Goal: Contribute content

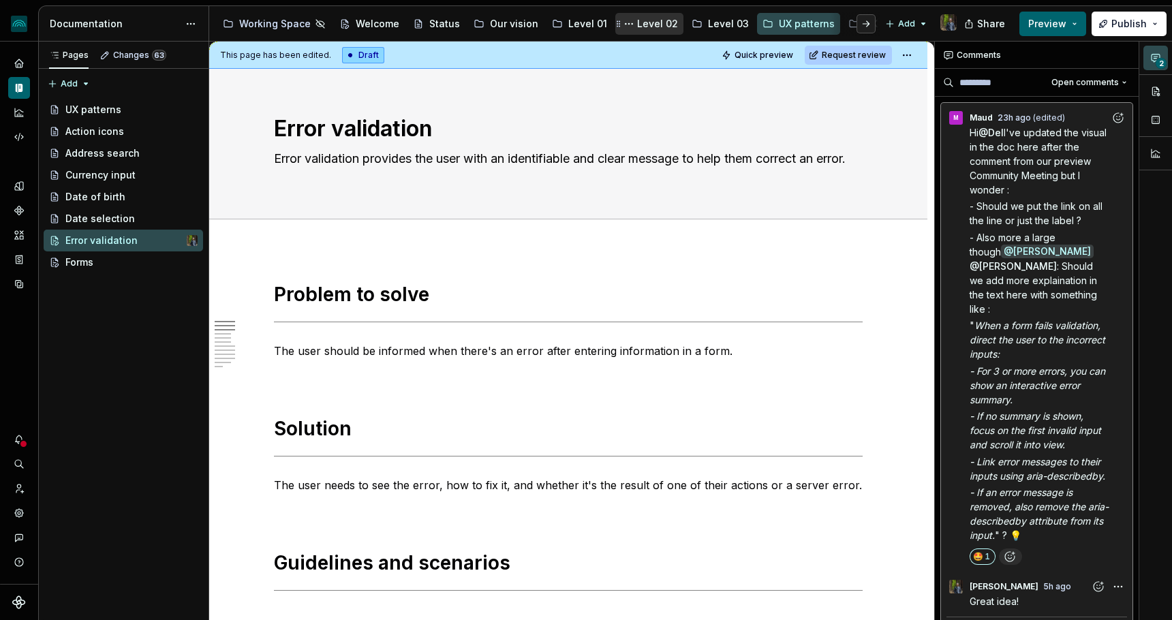
click at [645, 22] on div "Level 02" at bounding box center [657, 24] width 41 height 14
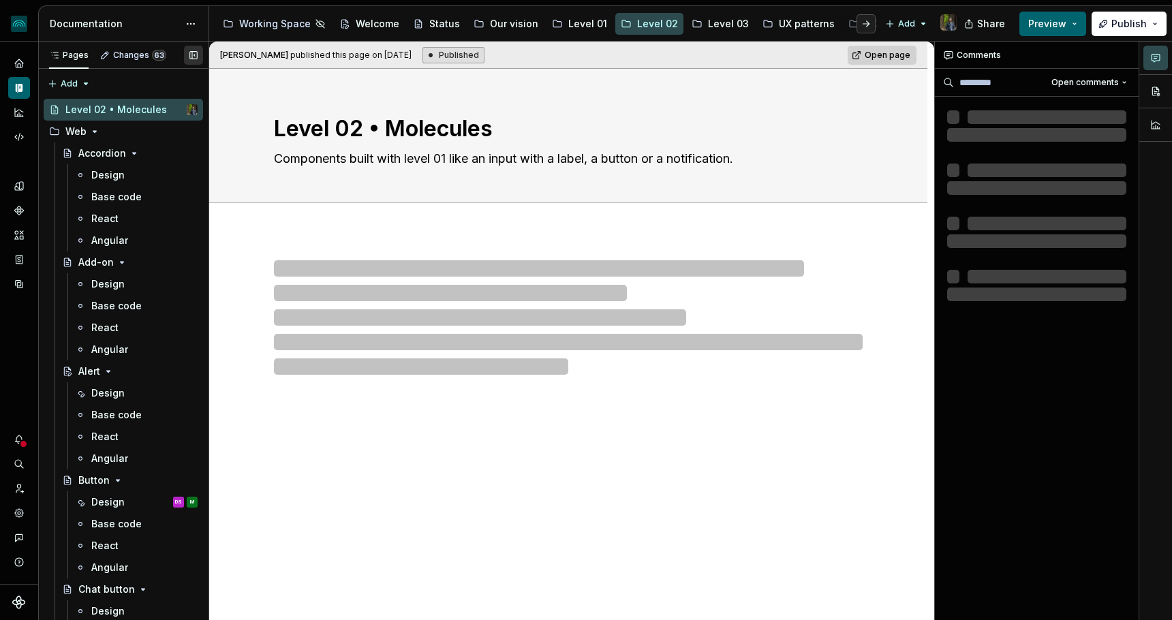
click at [198, 50] on button "button" at bounding box center [193, 55] width 19 height 19
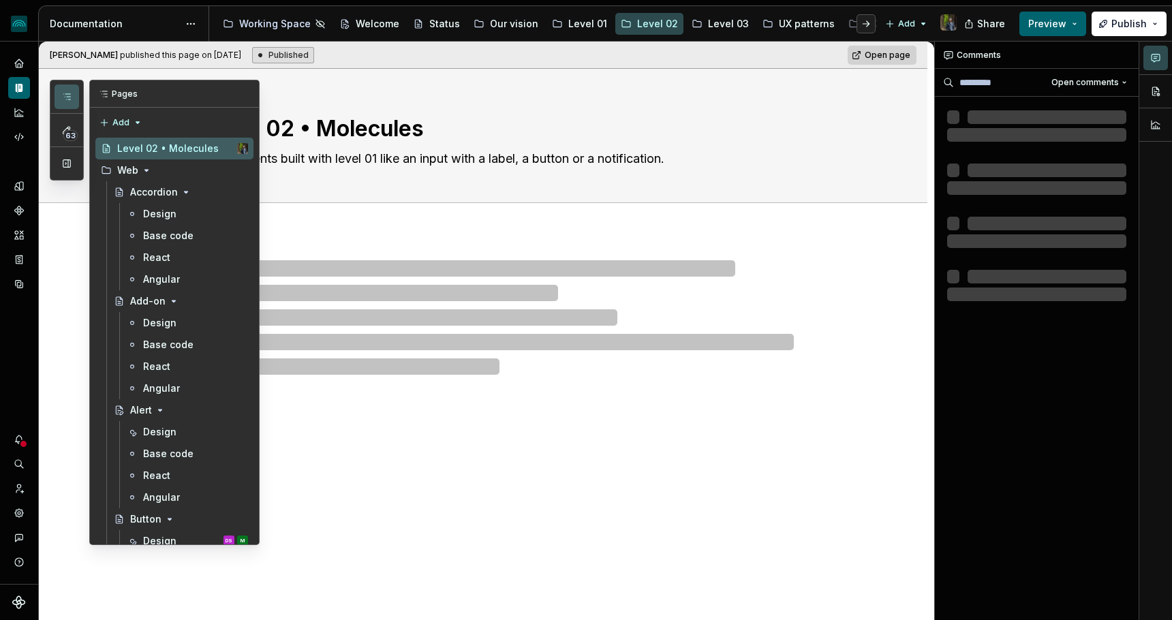
click at [67, 96] on icon "button" at bounding box center [66, 96] width 11 height 11
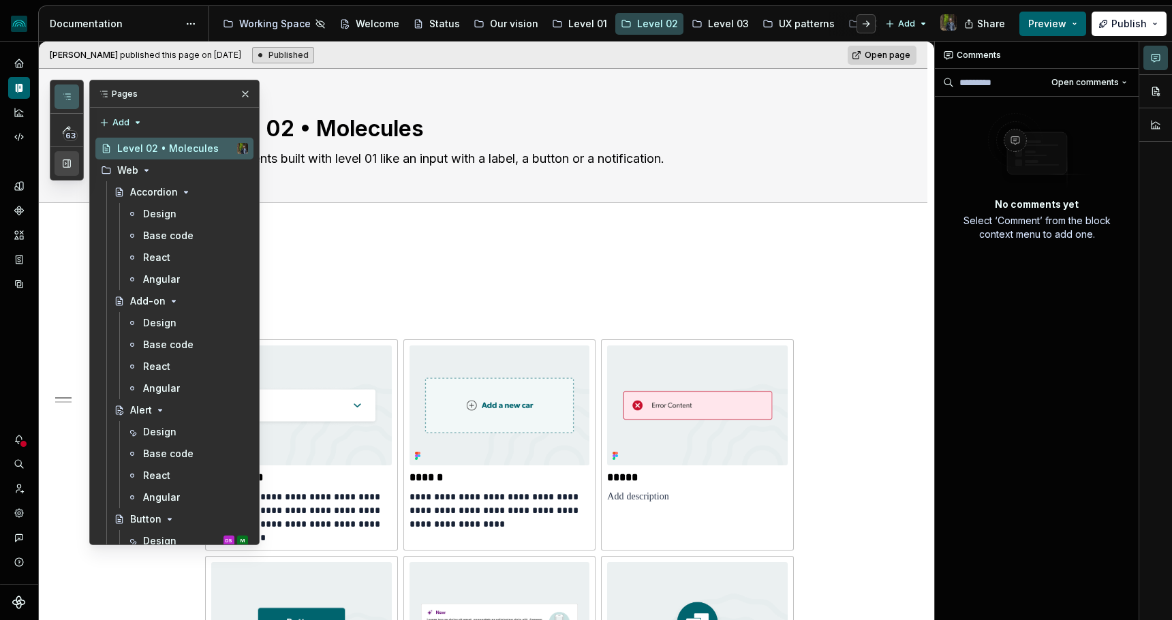
click at [64, 159] on button "button" at bounding box center [66, 163] width 25 height 25
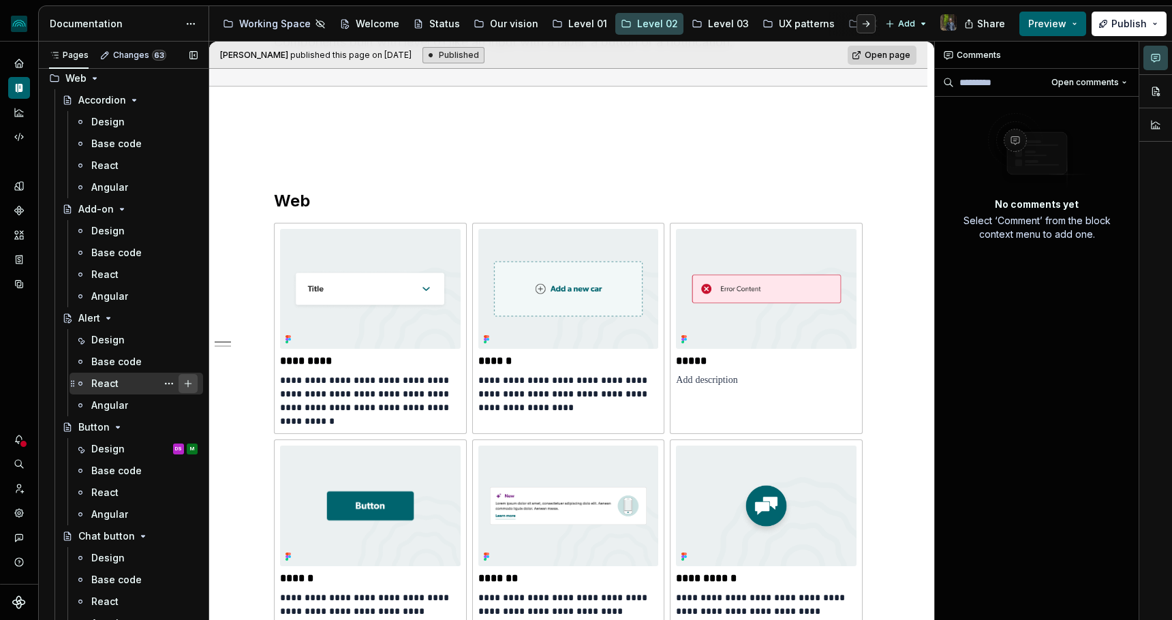
scroll to position [58, 0]
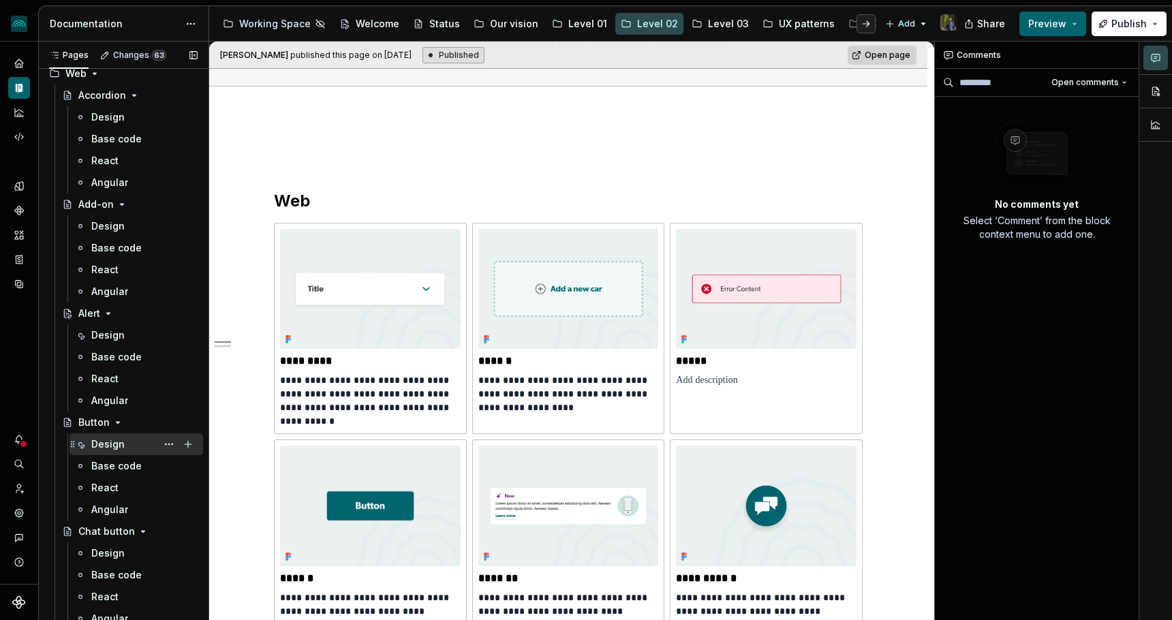
click at [121, 446] on div "Design" at bounding box center [107, 444] width 33 height 14
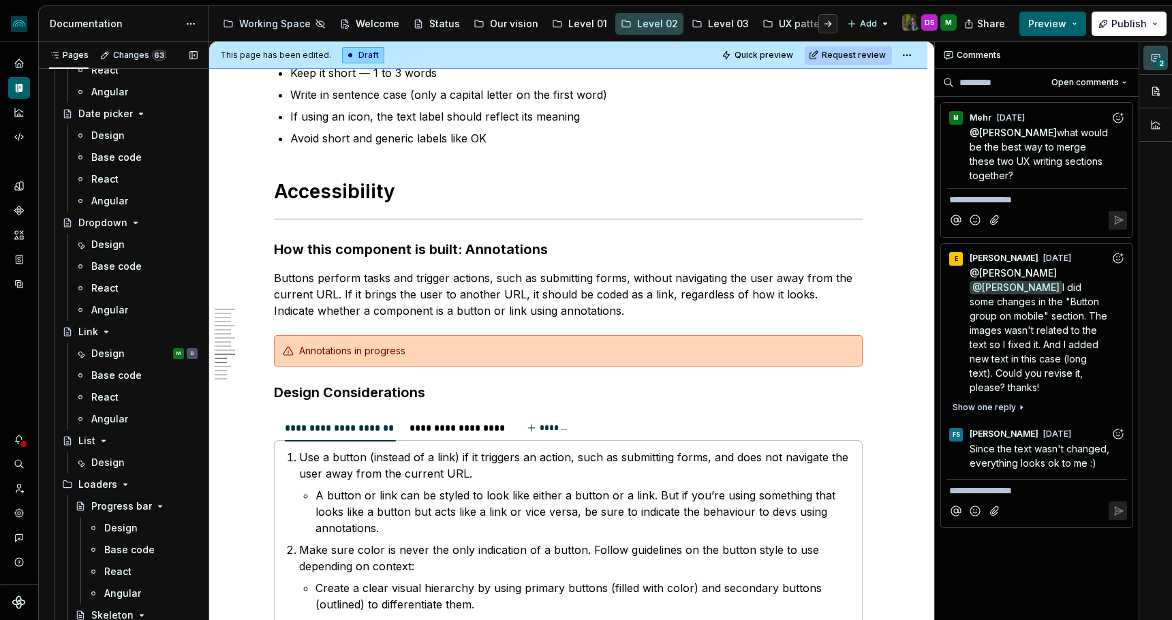
scroll to position [1270, 0]
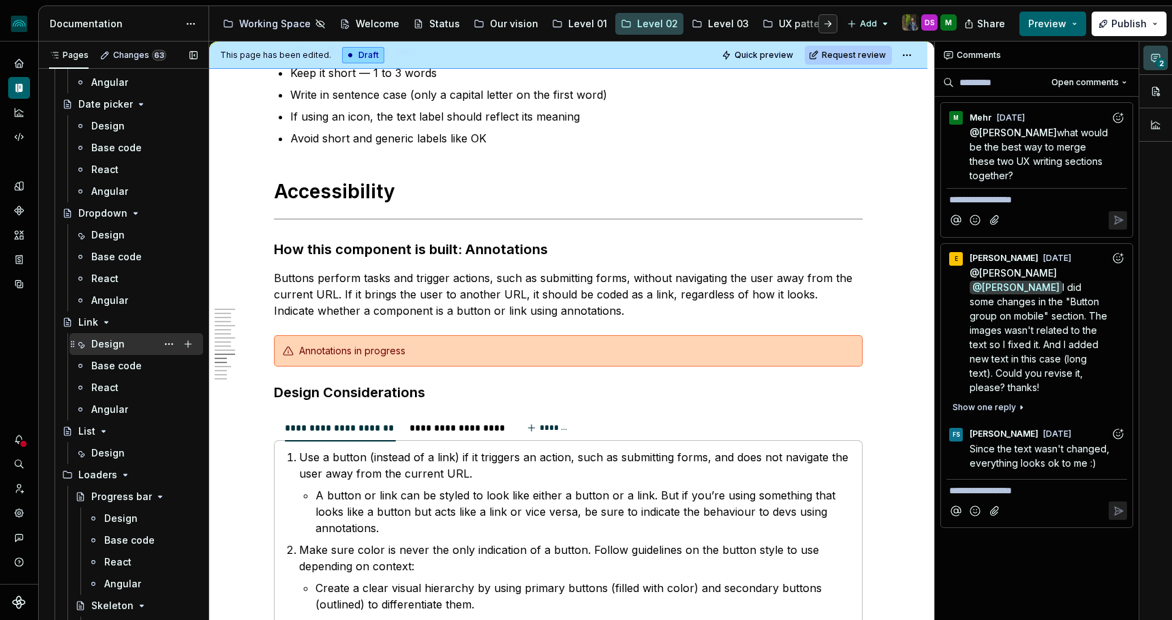
click at [131, 344] on div "Design M D" at bounding box center [144, 343] width 106 height 19
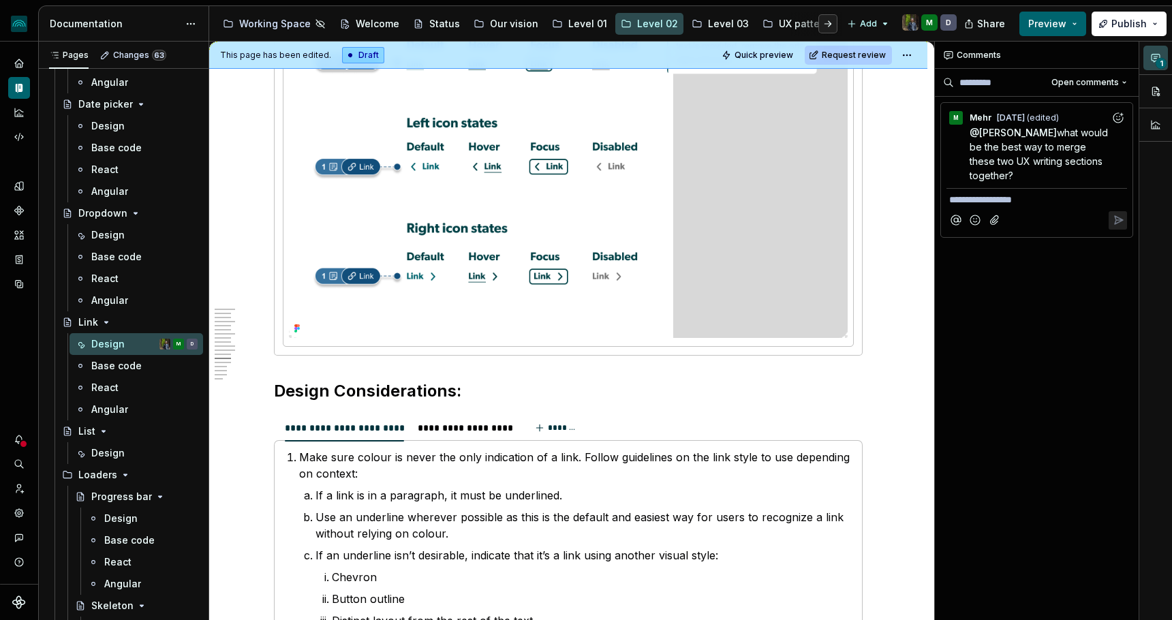
scroll to position [3733, 0]
click at [633, 314] on img at bounding box center [568, 99] width 559 height 473
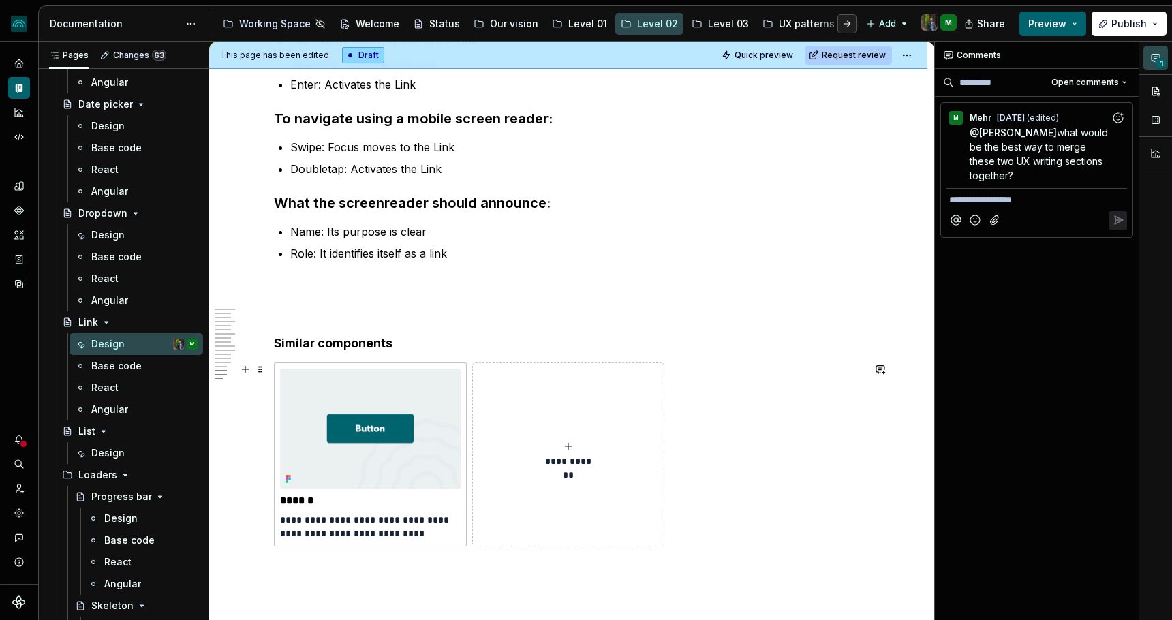
scroll to position [4633, 0]
click at [1061, 16] on button "Preview" at bounding box center [1052, 24] width 67 height 25
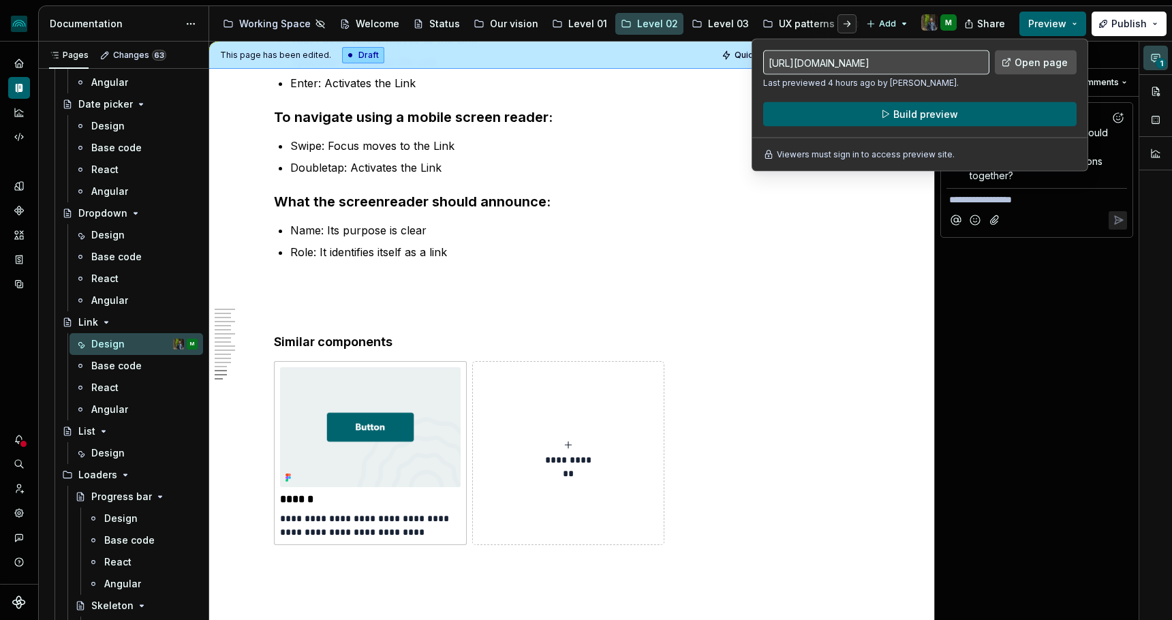
click at [1029, 62] on span "Open page" at bounding box center [1040, 63] width 53 height 14
click at [1066, 20] on span "Preview" at bounding box center [1047, 24] width 38 height 14
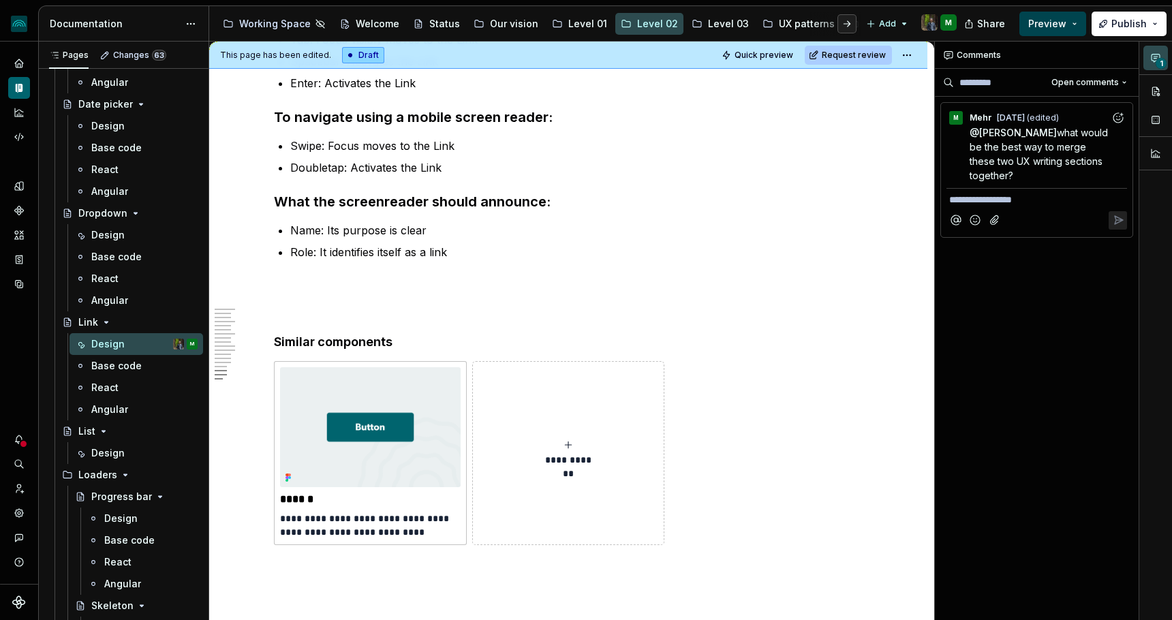
click at [1062, 20] on span "Preview" at bounding box center [1047, 24] width 38 height 14
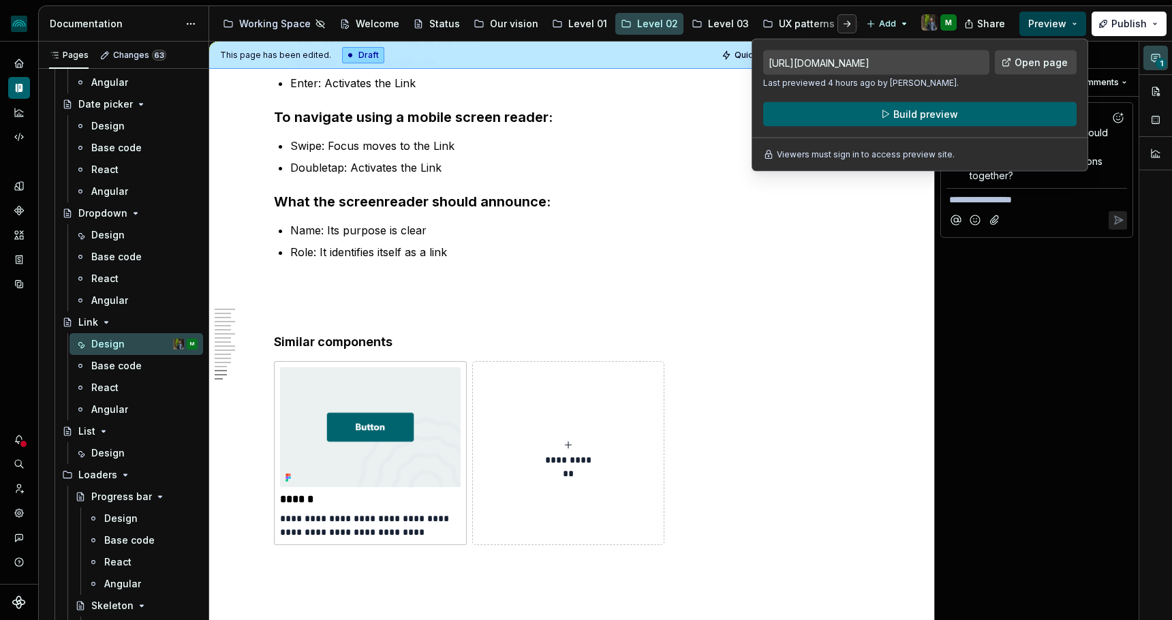
click at [1062, 20] on span "Preview" at bounding box center [1047, 24] width 38 height 14
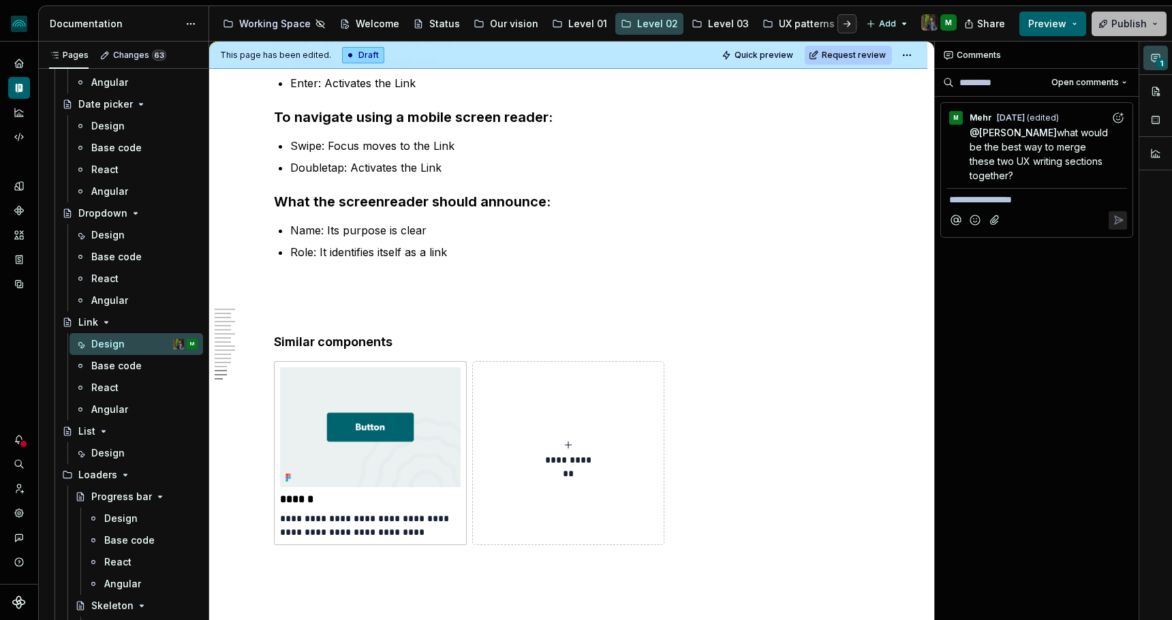
click at [1150, 20] on button "Publish" at bounding box center [1128, 24] width 75 height 25
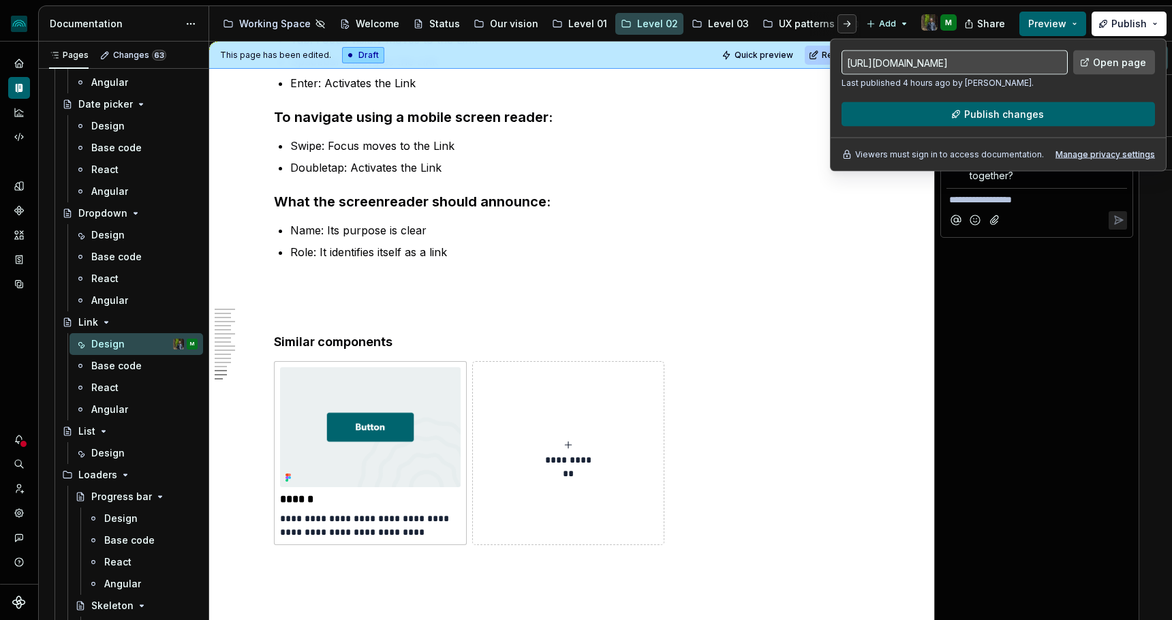
click at [1108, 62] on span "Open page" at bounding box center [1119, 63] width 53 height 14
type textarea "*"
click at [1110, 22] on button "Publish" at bounding box center [1128, 24] width 75 height 25
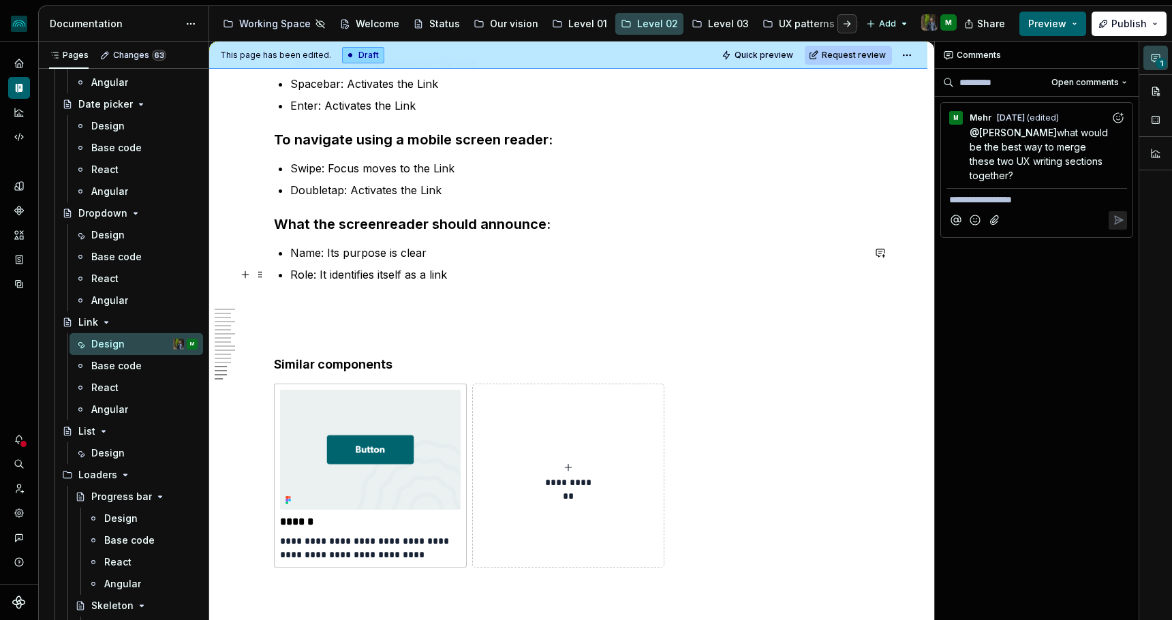
scroll to position [4602, 0]
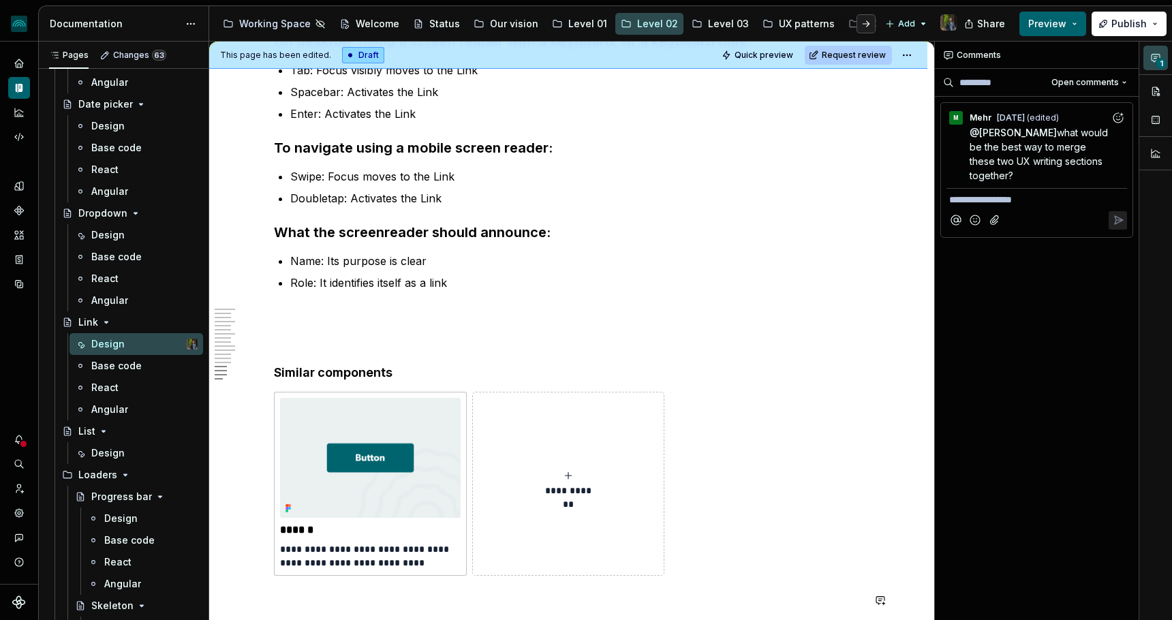
type textarea "*"
